Goal: Task Accomplishment & Management: Use online tool/utility

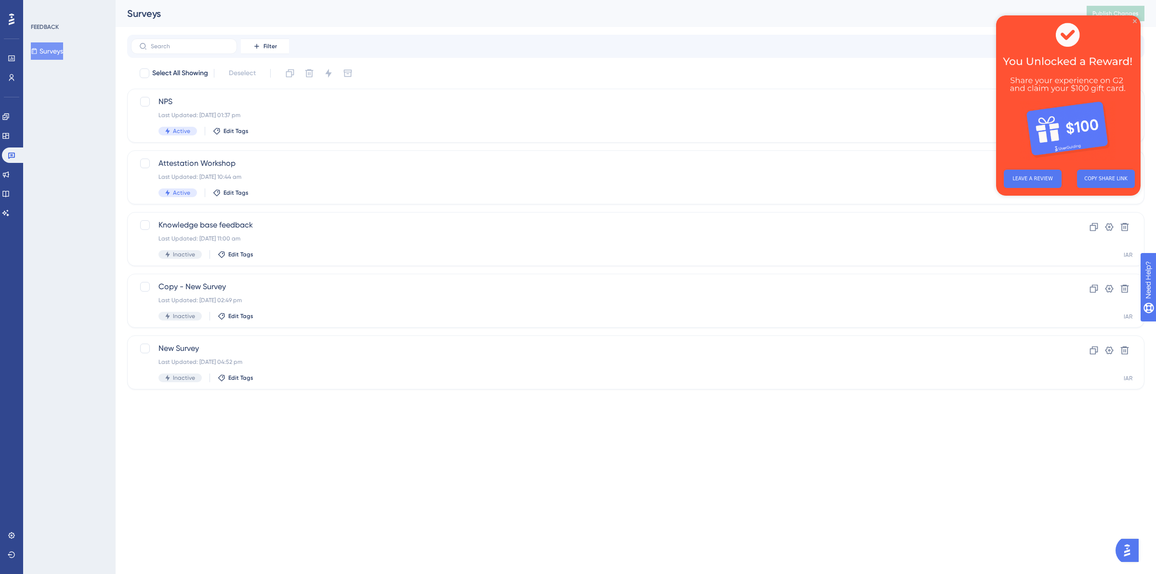
click at [1135, 20] on icon "Close Preview" at bounding box center [1135, 21] width 4 height 4
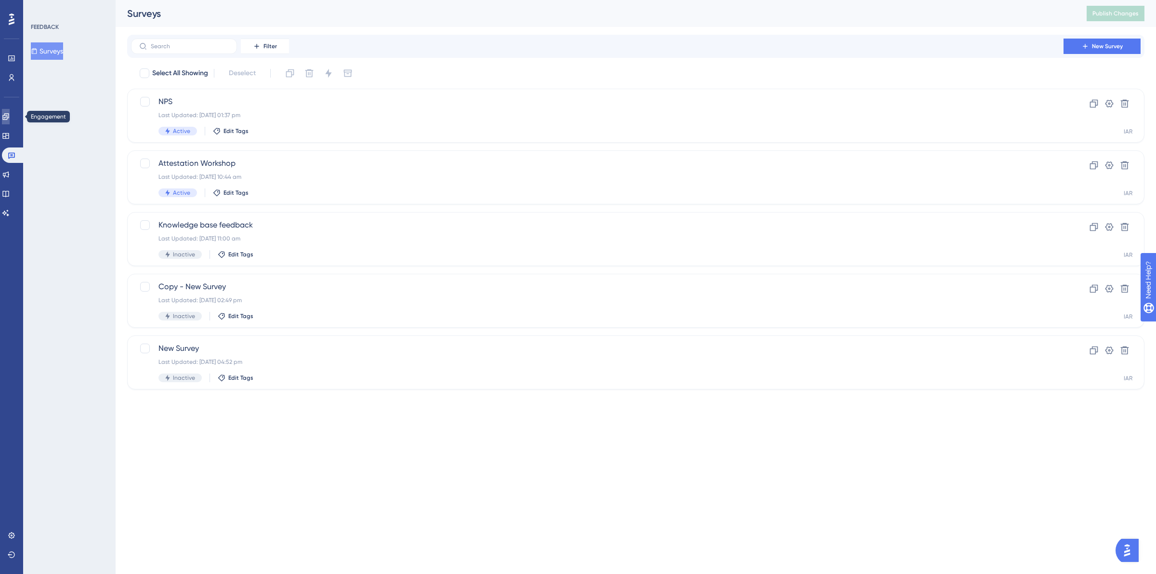
click at [10, 118] on icon at bounding box center [6, 117] width 8 height 8
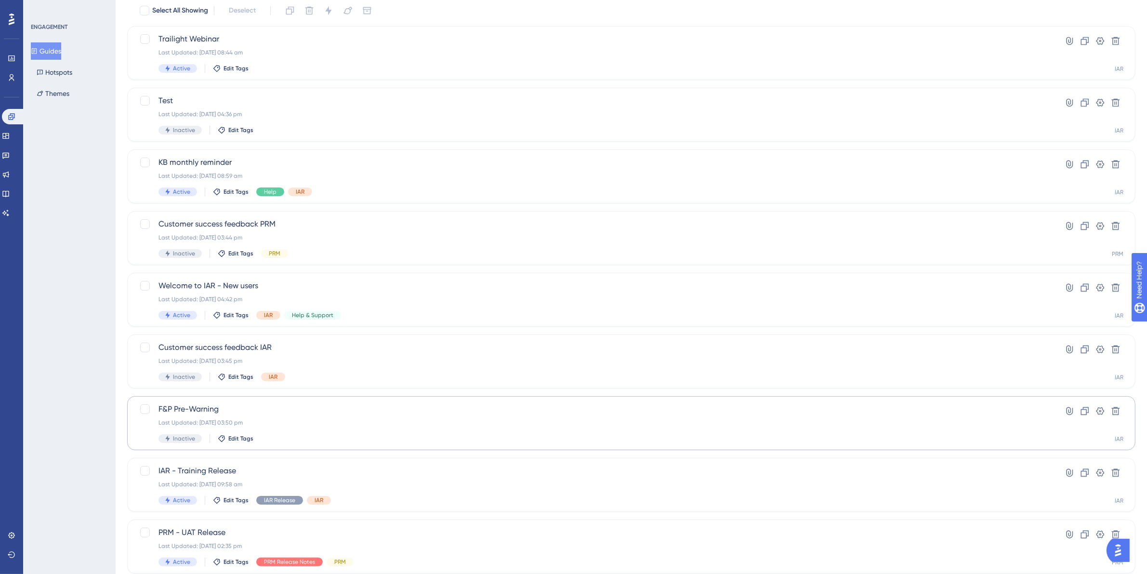
scroll to position [173, 0]
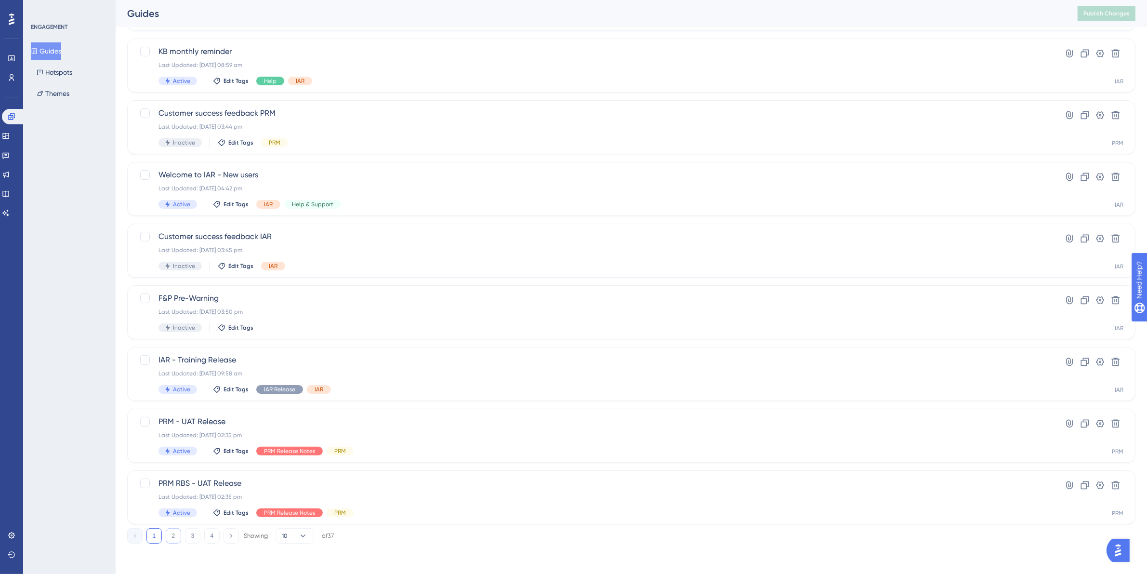
click at [174, 533] on button "2" at bounding box center [173, 535] width 15 height 15
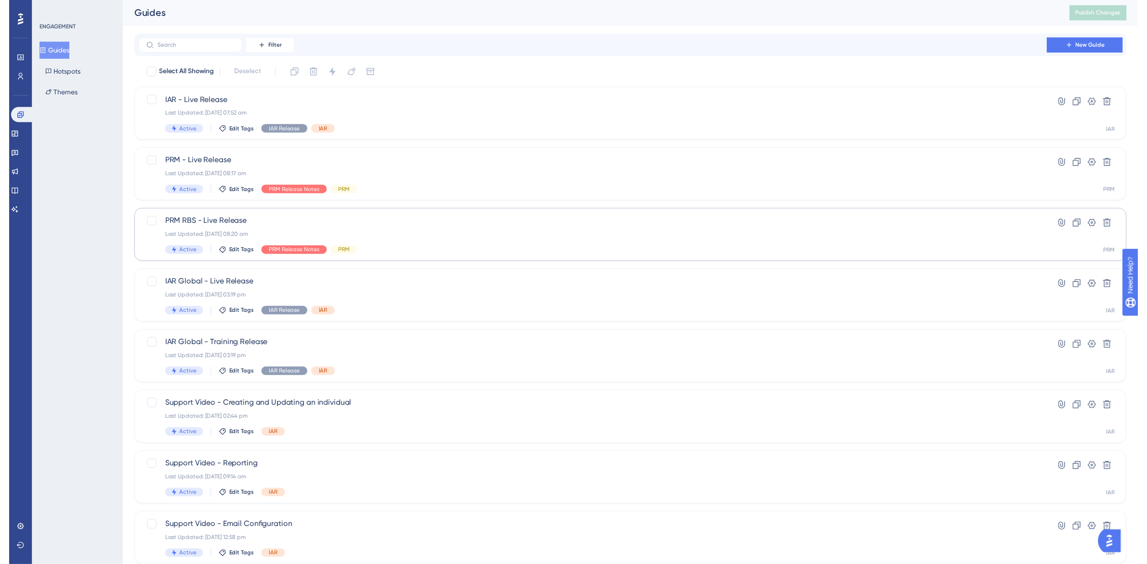
scroll to position [0, 0]
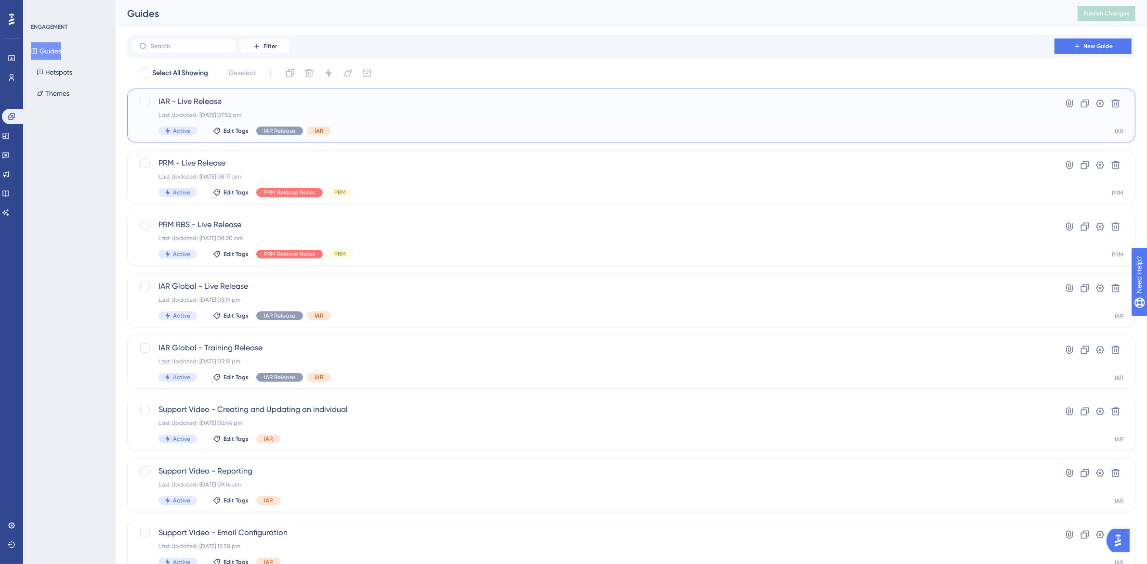
click at [350, 114] on div "Last Updated: 11 Sept 2025 07:52 am" at bounding box center [592, 115] width 868 height 8
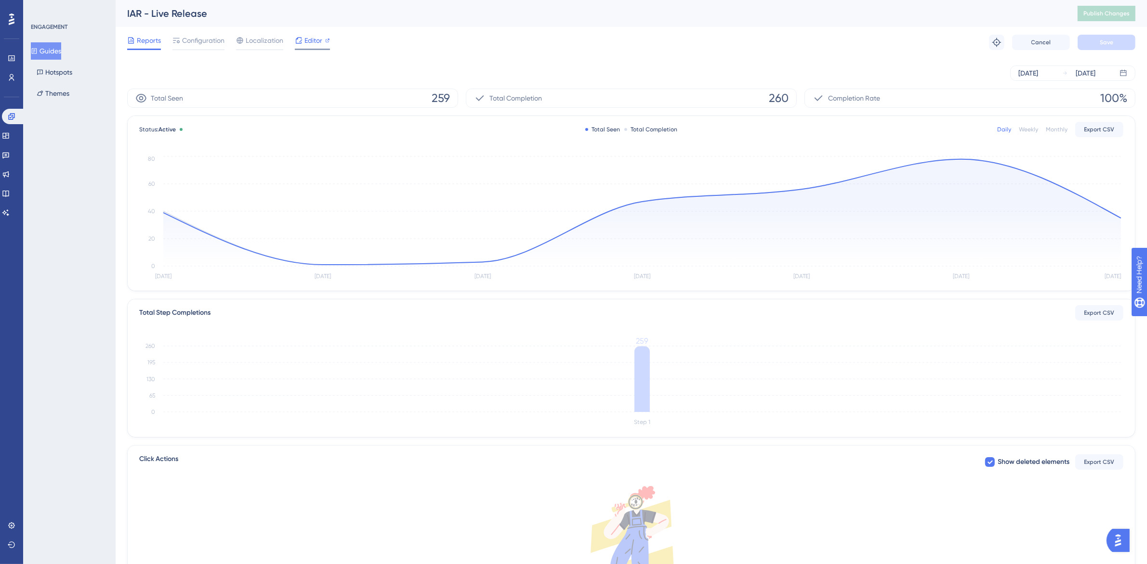
click at [312, 40] on span "Editor" at bounding box center [313, 41] width 18 height 12
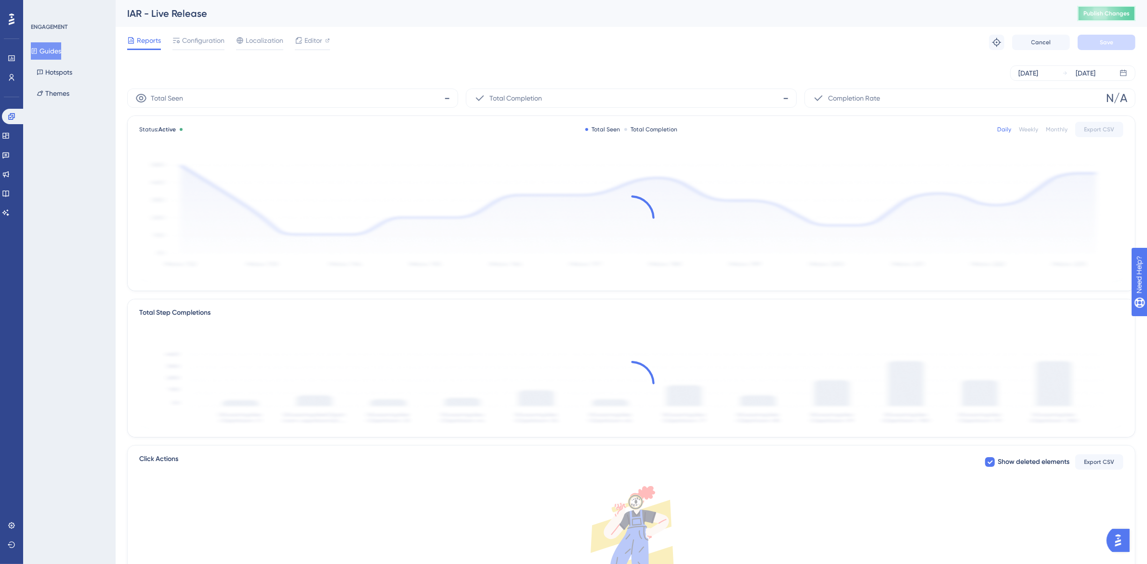
click at [1121, 6] on button "Publish Changes" at bounding box center [1106, 13] width 58 height 15
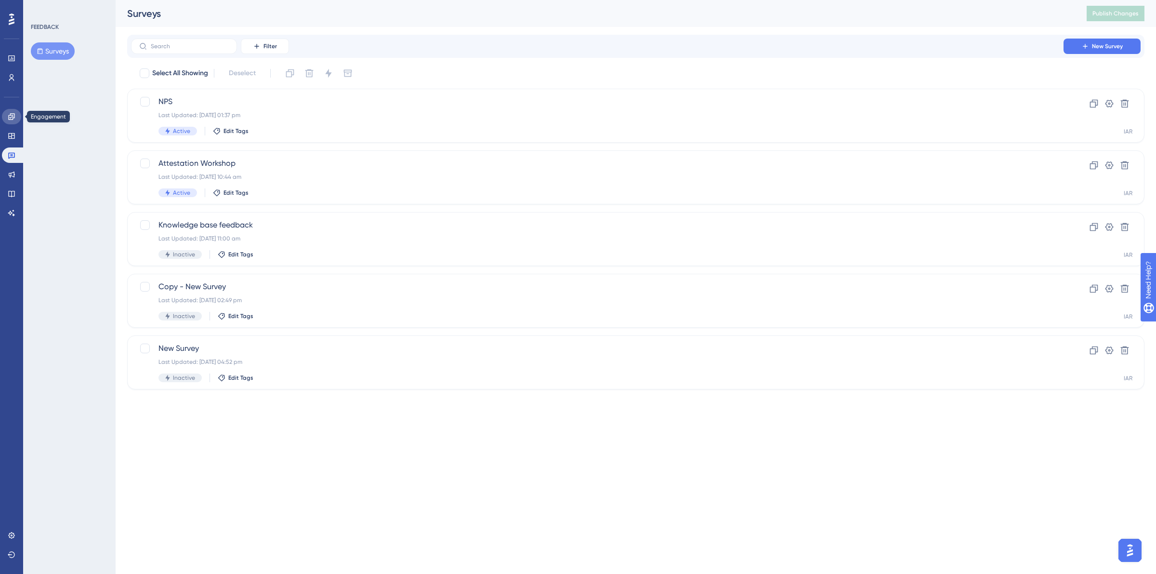
click at [8, 111] on link at bounding box center [11, 116] width 19 height 15
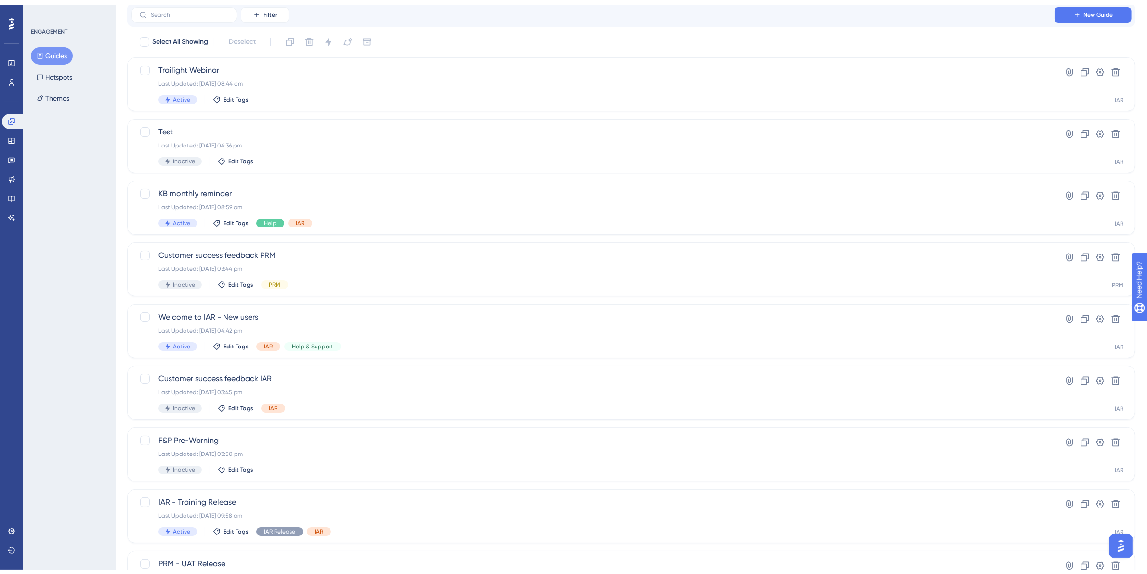
scroll to position [173, 0]
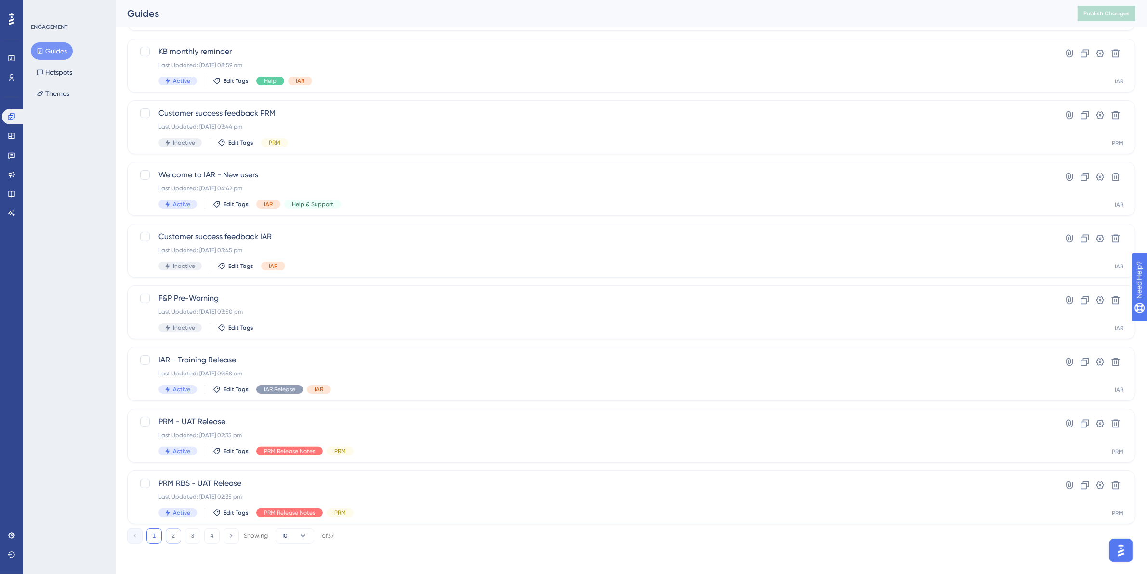
click at [176, 536] on button "2" at bounding box center [173, 535] width 15 height 15
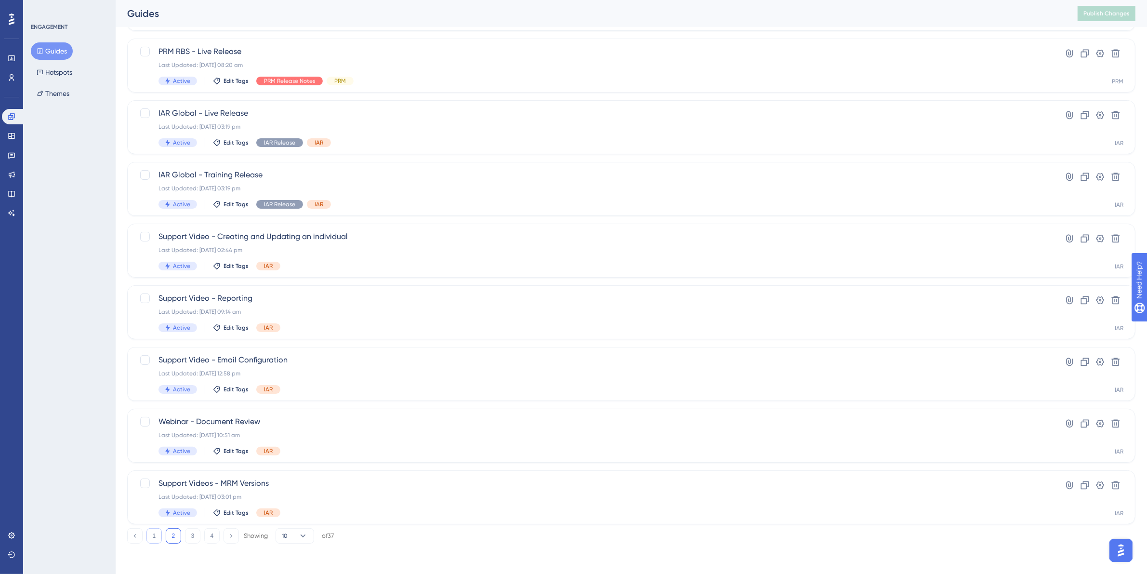
click at [157, 537] on button "1" at bounding box center [153, 535] width 15 height 15
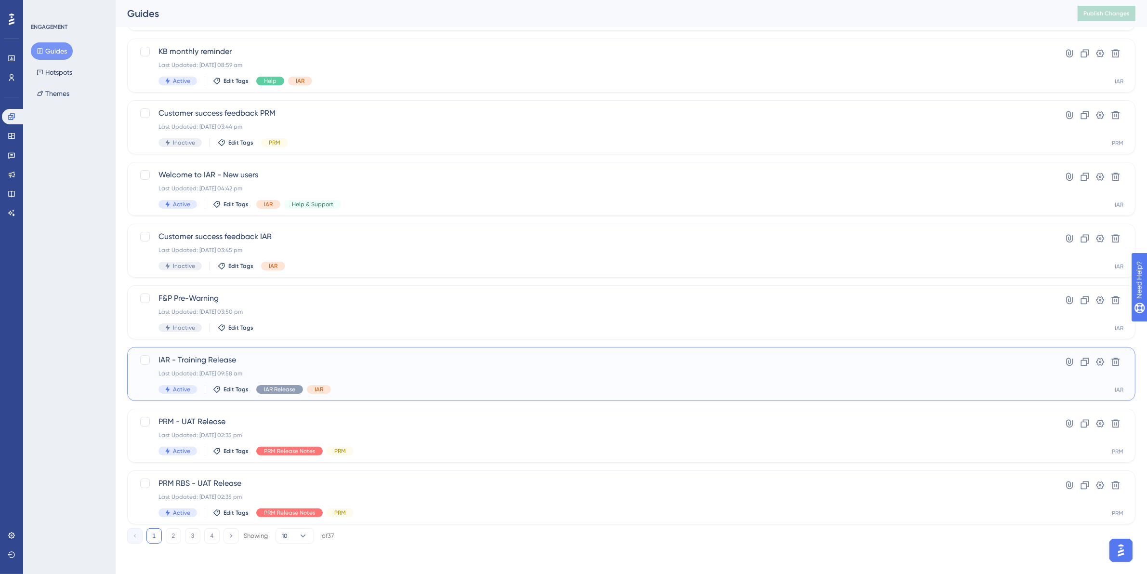
click at [274, 357] on span "IAR - Training Release" at bounding box center [592, 360] width 868 height 12
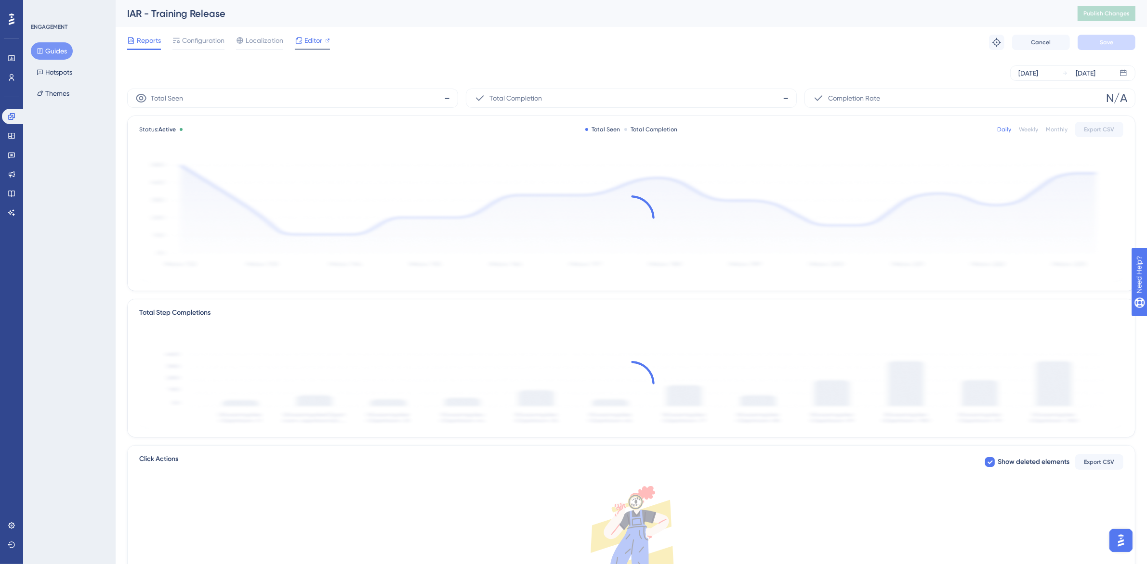
click at [313, 42] on span "Editor" at bounding box center [313, 41] width 18 height 12
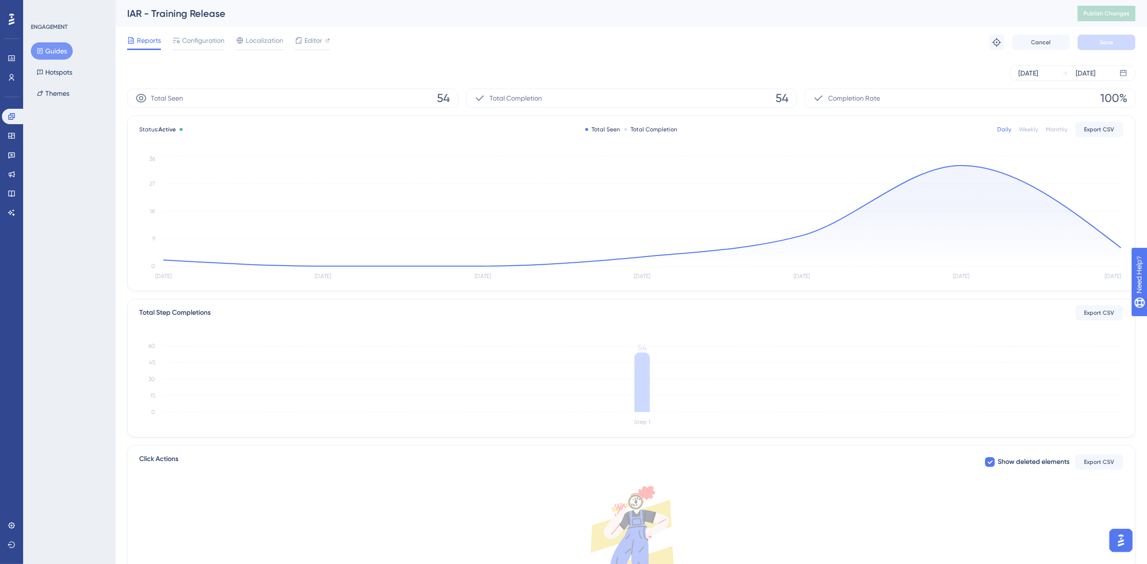
click at [52, 49] on button "Guides" at bounding box center [52, 50] width 42 height 17
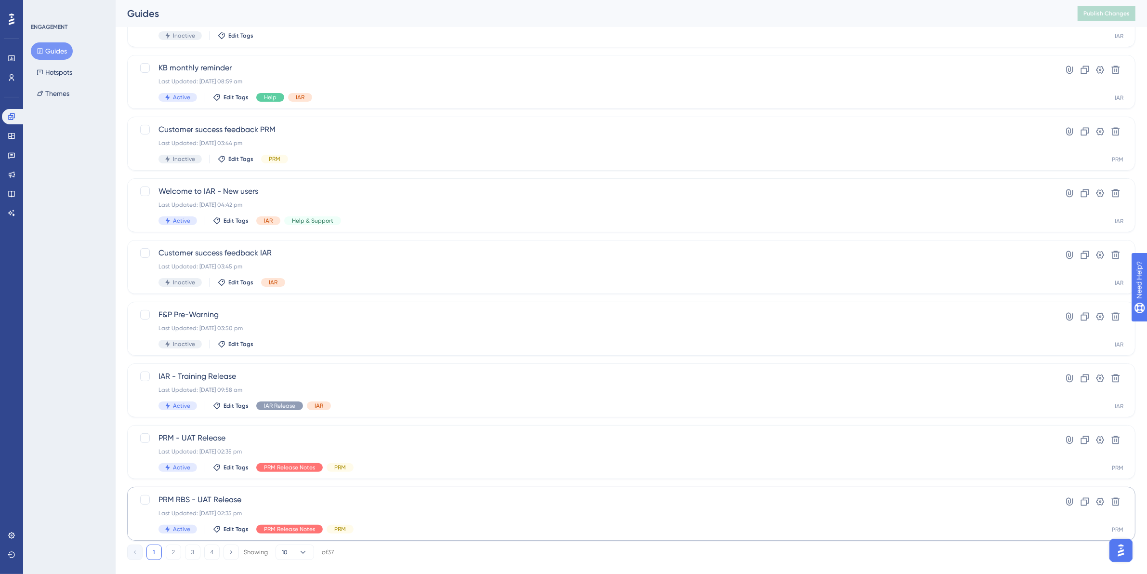
scroll to position [173, 0]
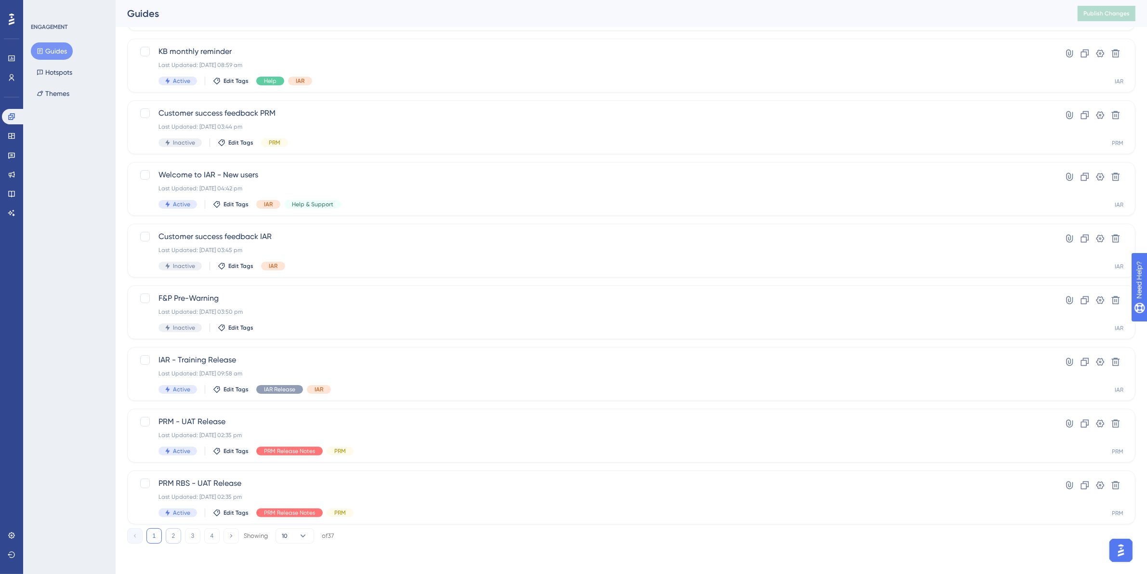
click at [173, 533] on button "2" at bounding box center [173, 535] width 15 height 15
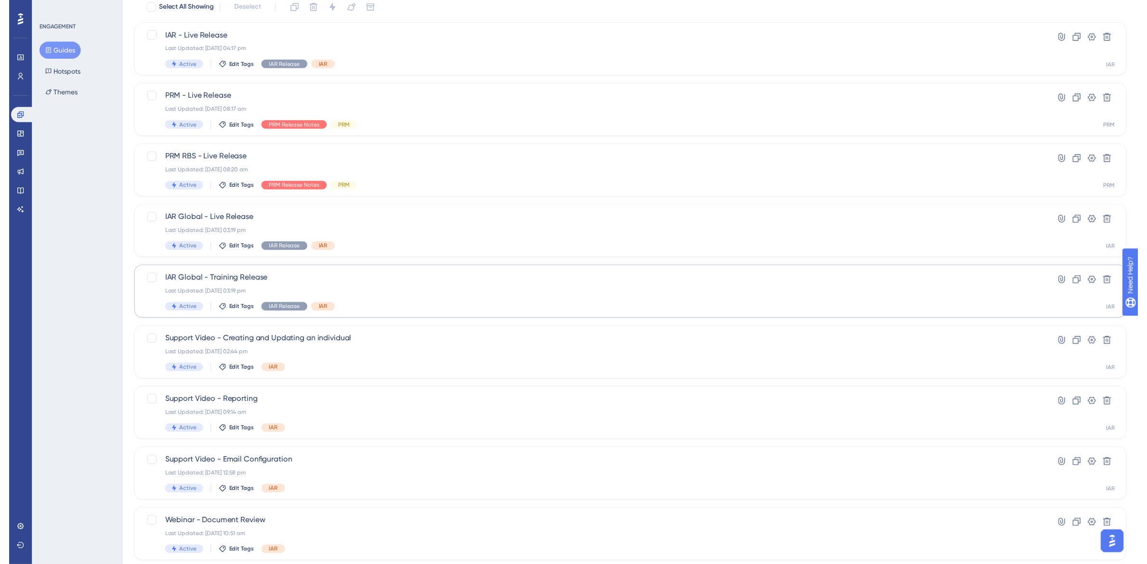
scroll to position [0, 0]
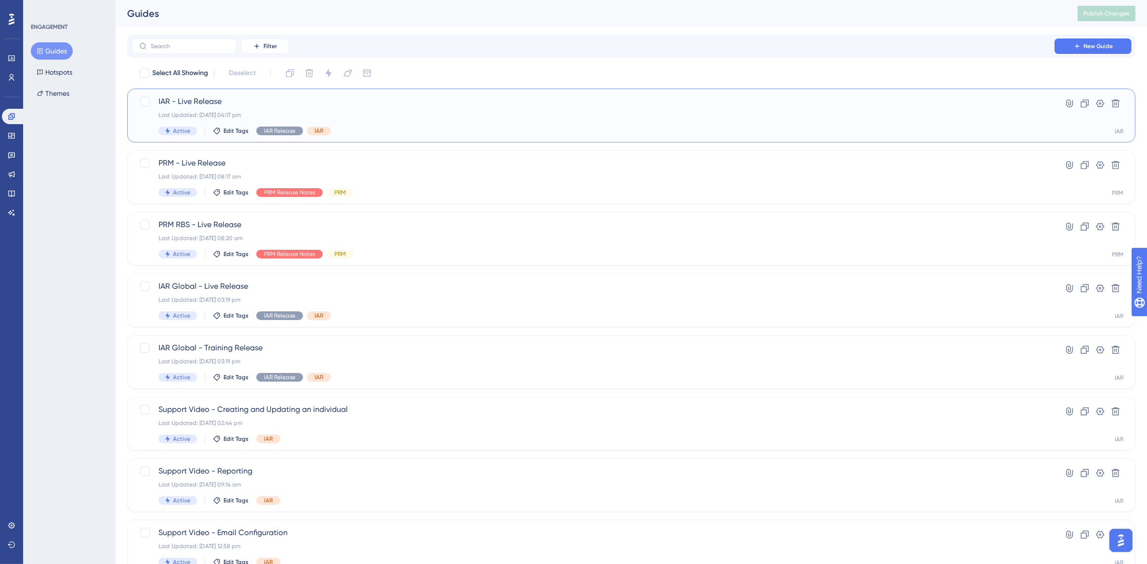
click at [249, 100] on span "IAR - Live Release" at bounding box center [592, 102] width 868 height 12
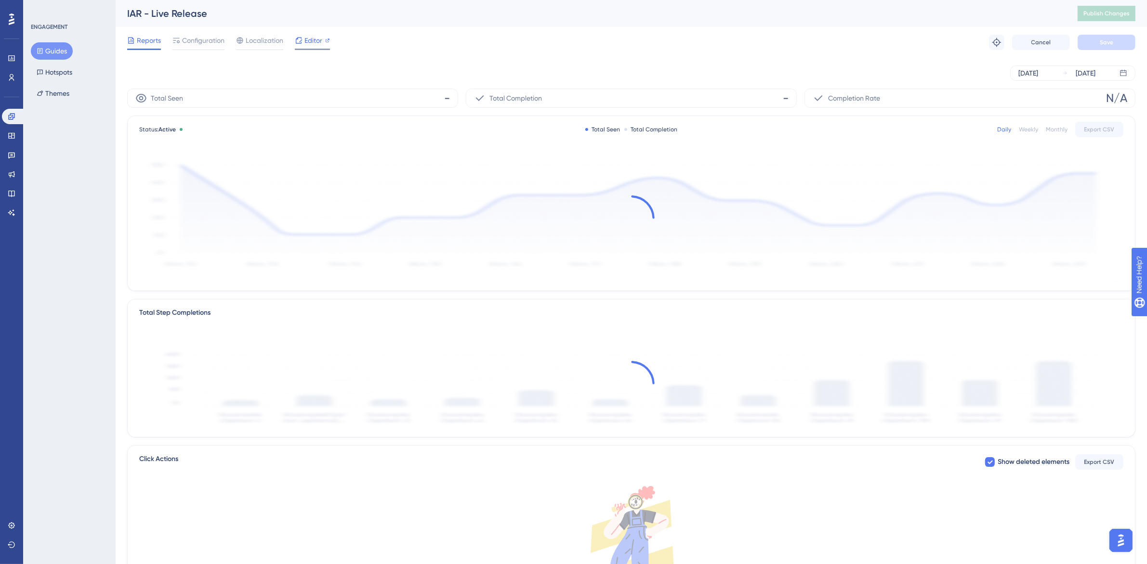
click at [308, 42] on span "Editor" at bounding box center [313, 41] width 18 height 12
click at [1111, 15] on button "Publish Changes" at bounding box center [1106, 13] width 58 height 15
